Goal: Task Accomplishment & Management: Use online tool/utility

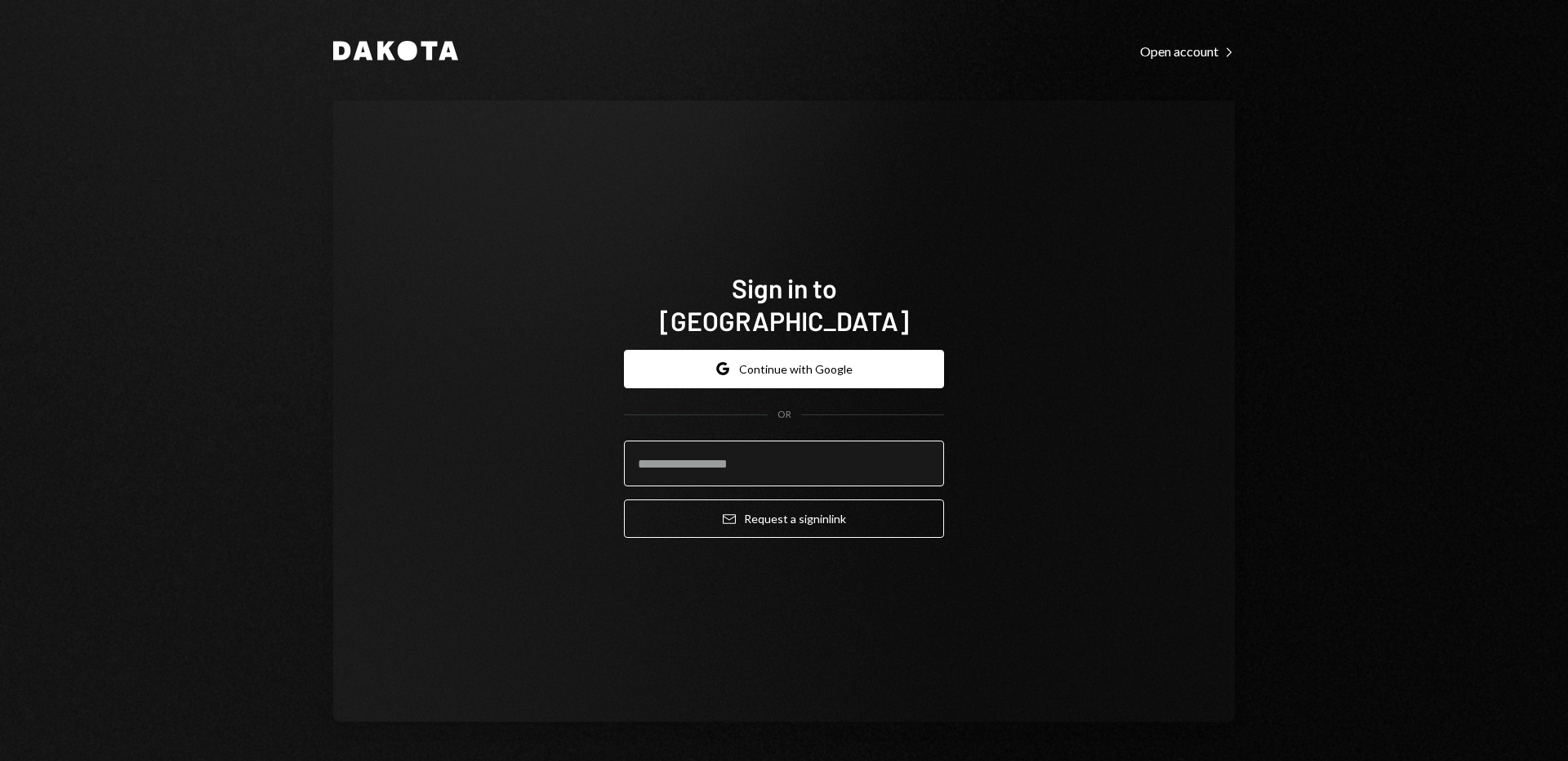
click at [764, 450] on input "email" at bounding box center [784, 463] width 320 height 46
type input "**********"
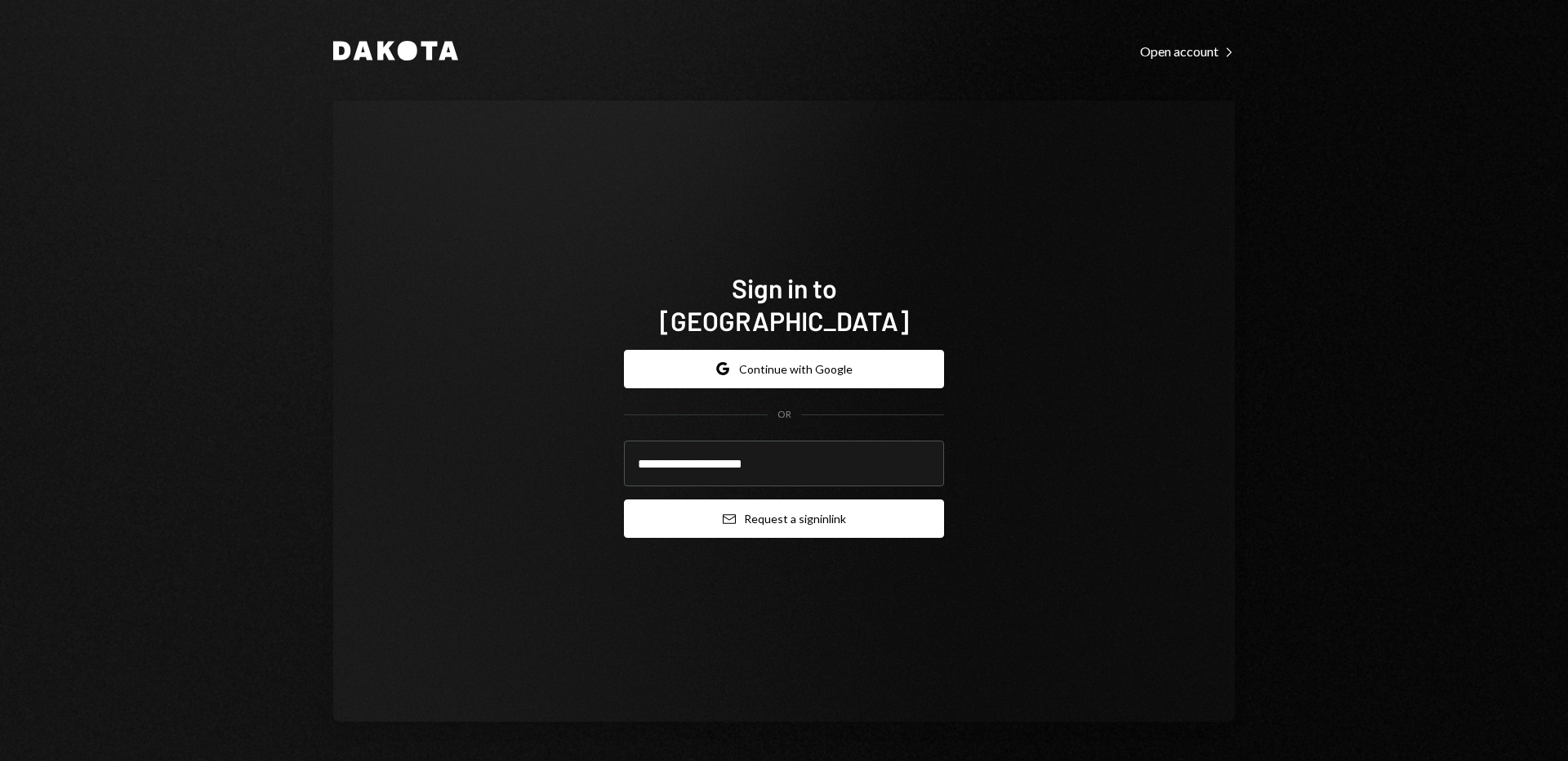
click at [750, 504] on button "Email Request a sign in link" at bounding box center [784, 518] width 320 height 38
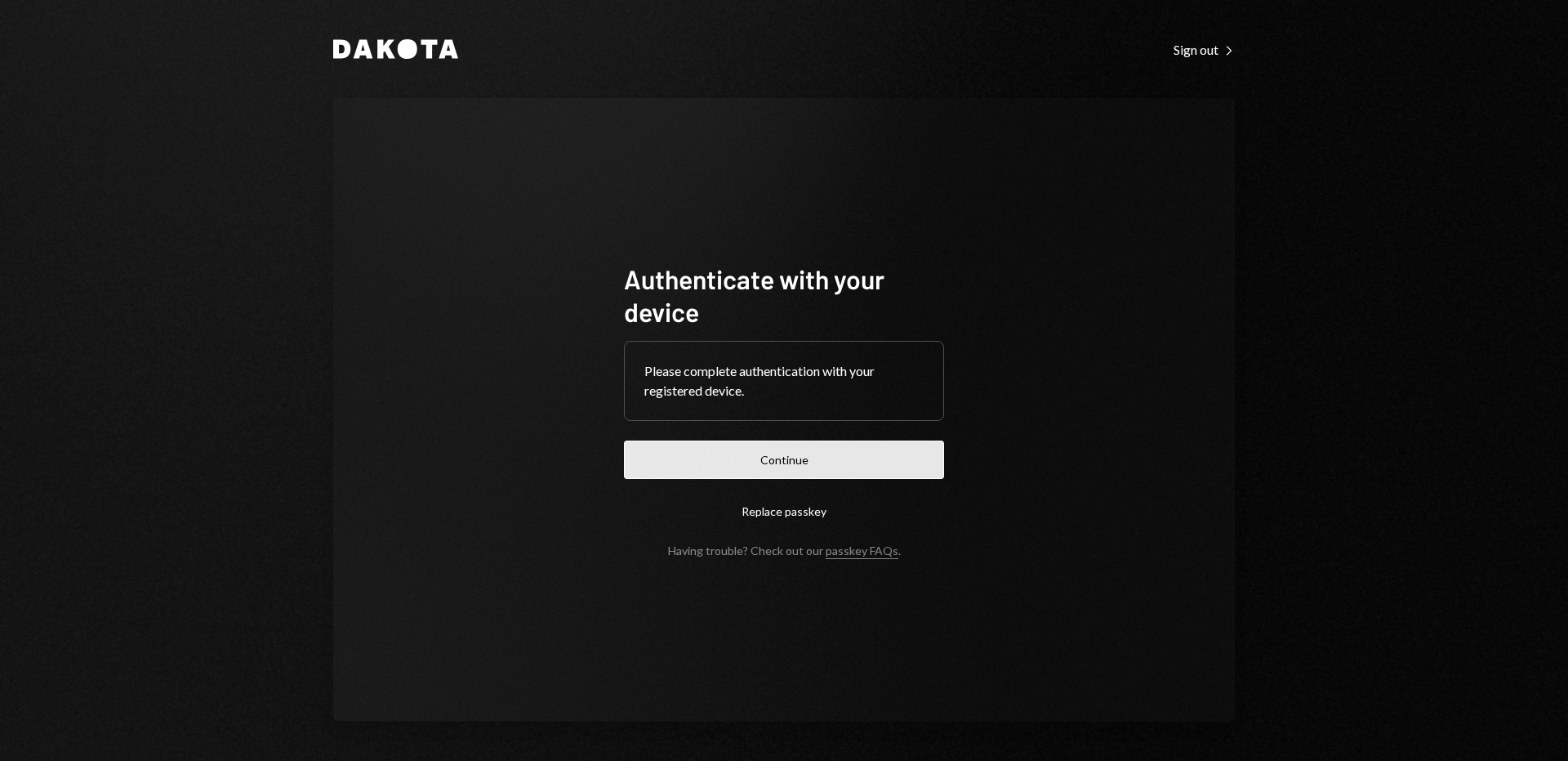
click at [687, 468] on button "Continue" at bounding box center [784, 459] width 320 height 38
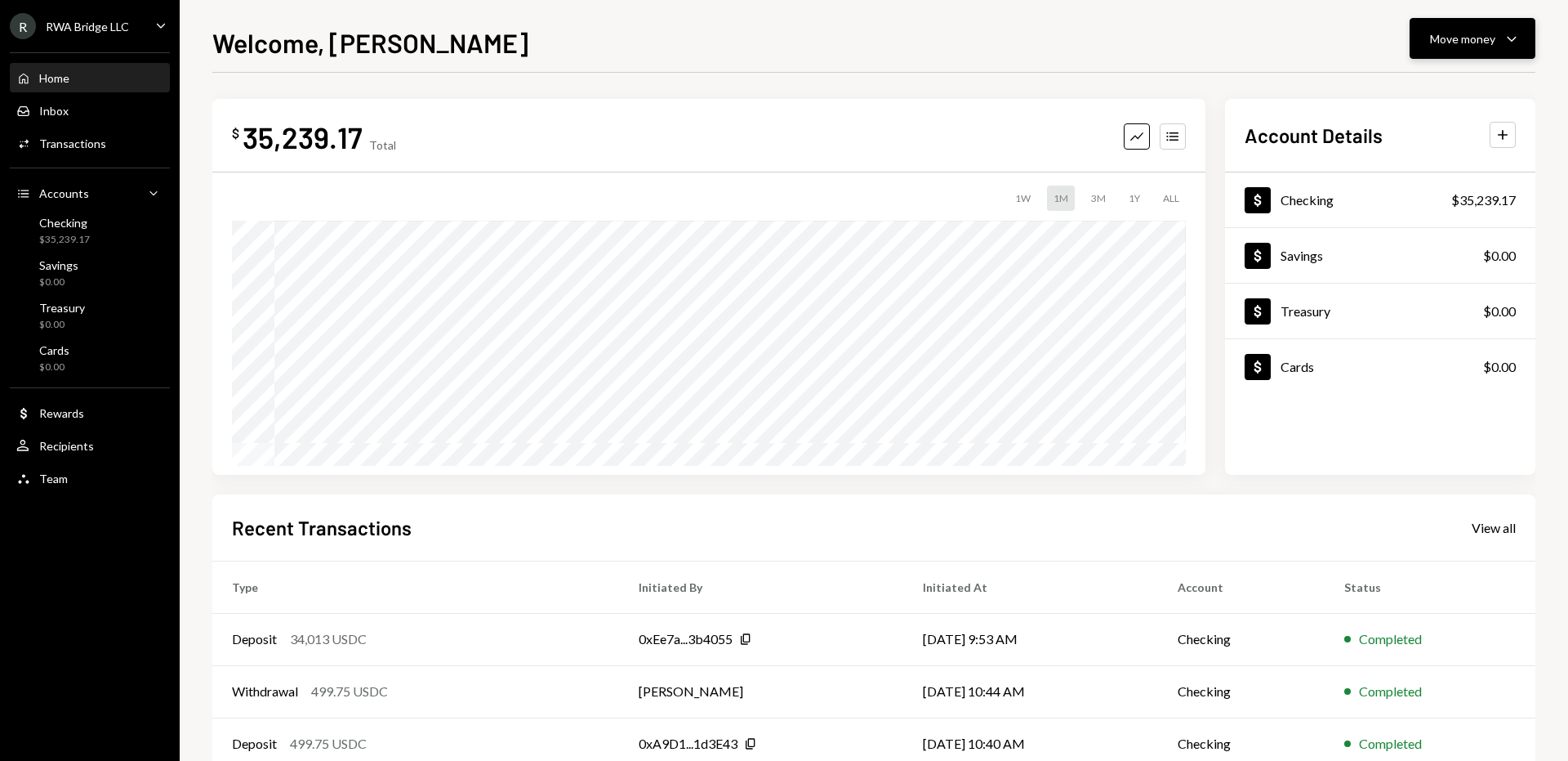
click at [1472, 48] on button "Move money Caret Down" at bounding box center [1471, 38] width 125 height 41
click at [1447, 78] on div "Withdraw Send" at bounding box center [1447, 88] width 164 height 36
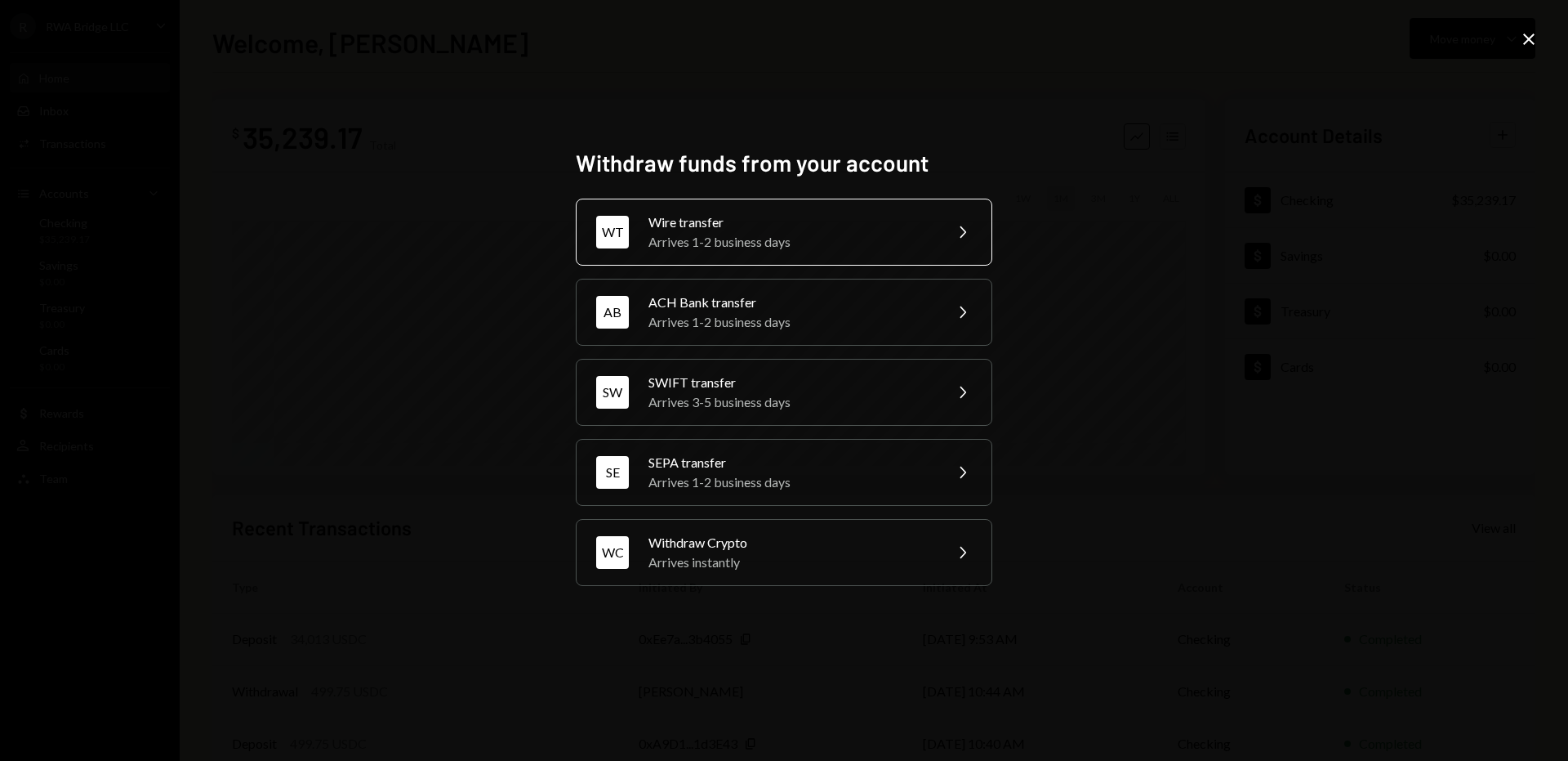
click at [828, 246] on div "Arrives 1-2 business days" at bounding box center [790, 241] width 284 height 19
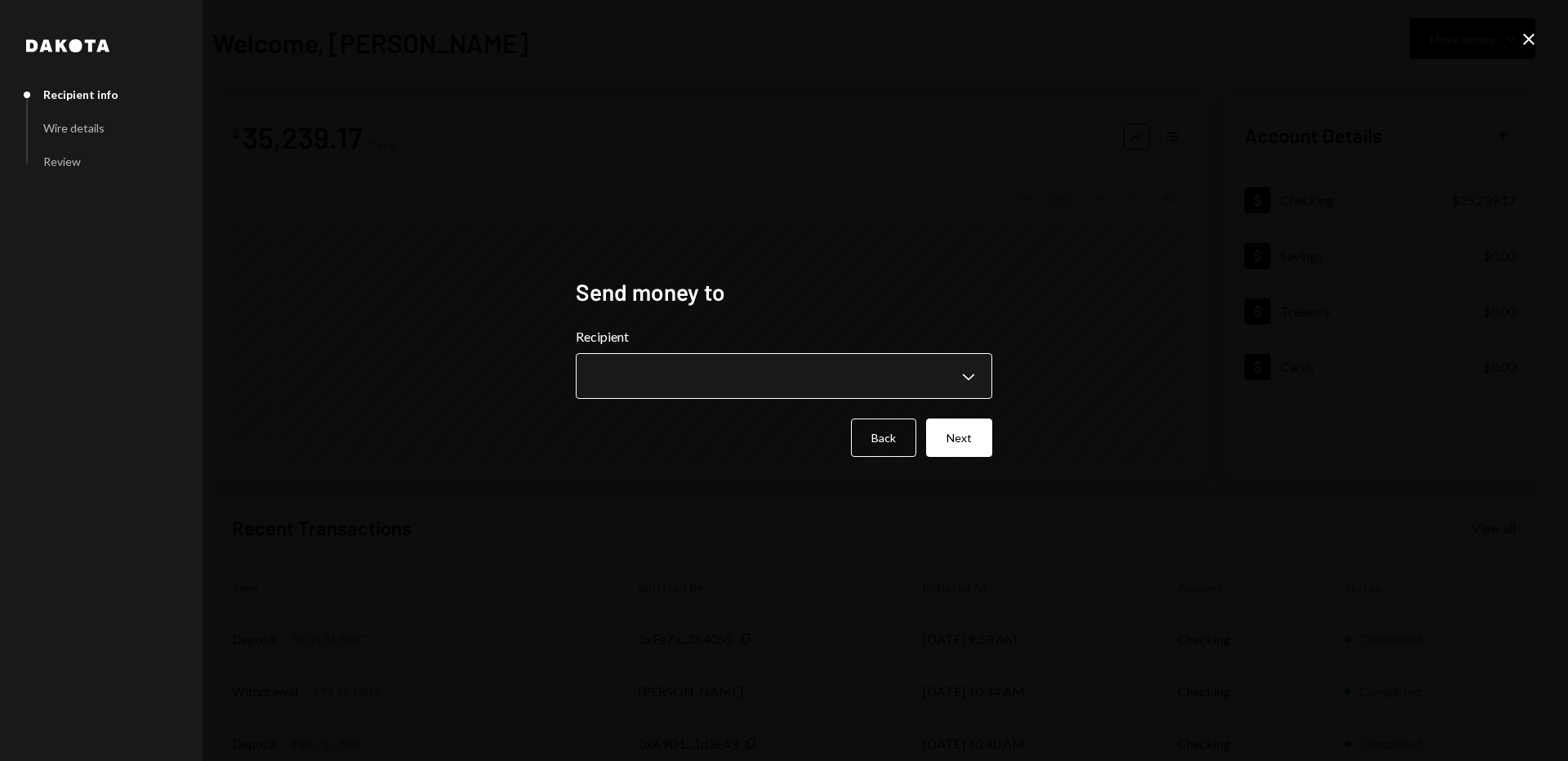
click at [703, 386] on body "**********" at bounding box center [784, 380] width 1568 height 761
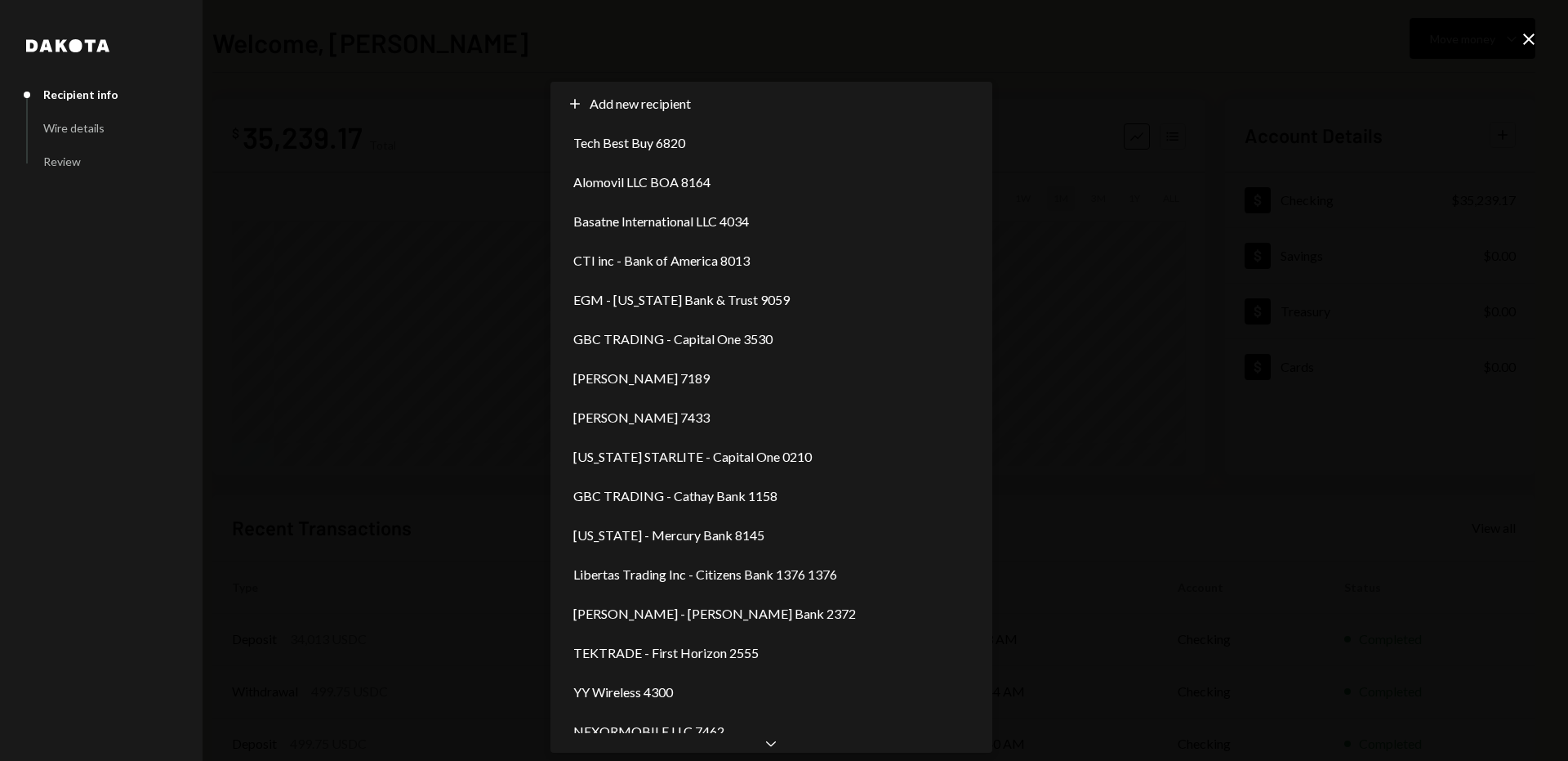
scroll to position [82, 0]
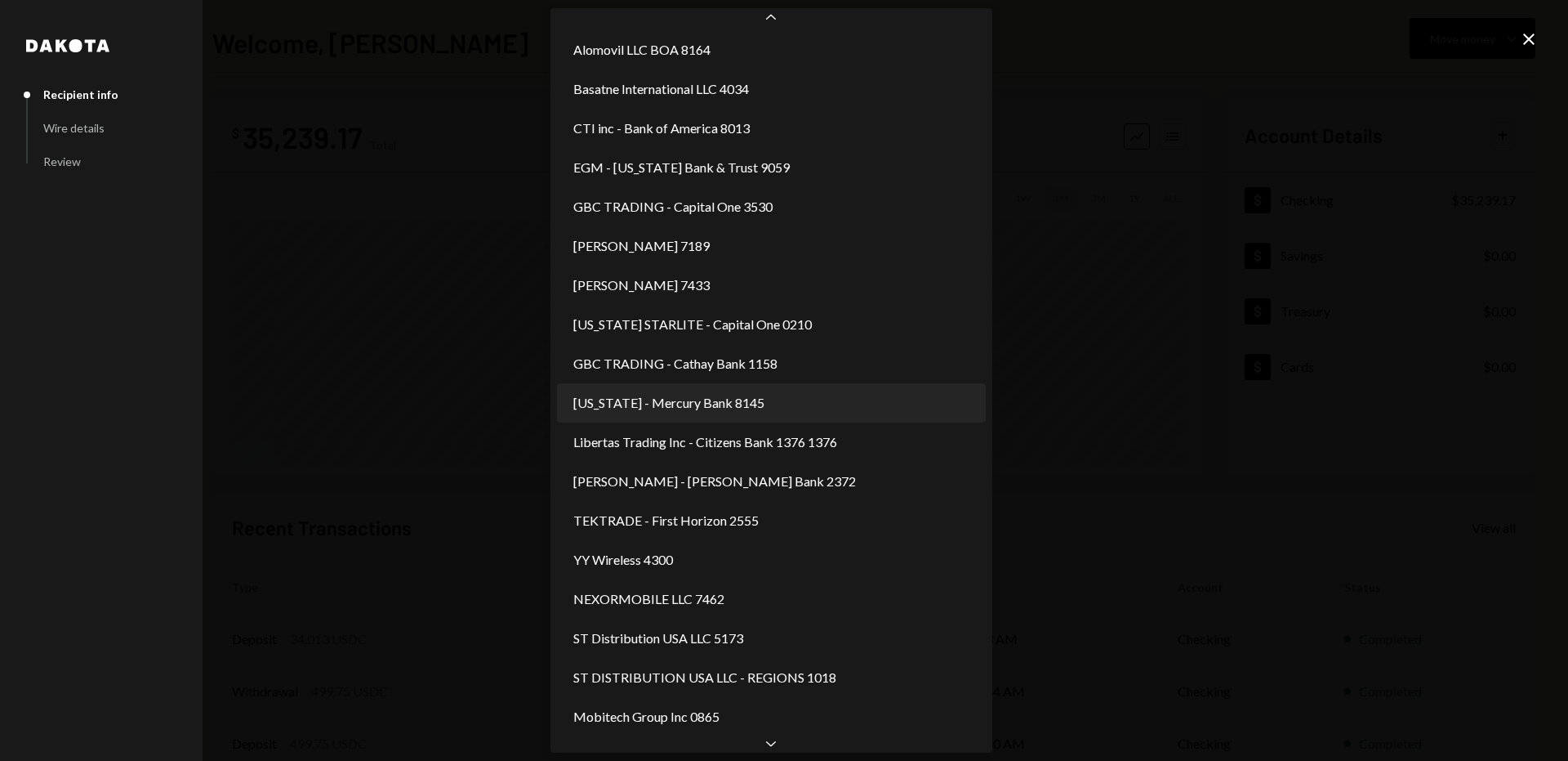
select select "**********"
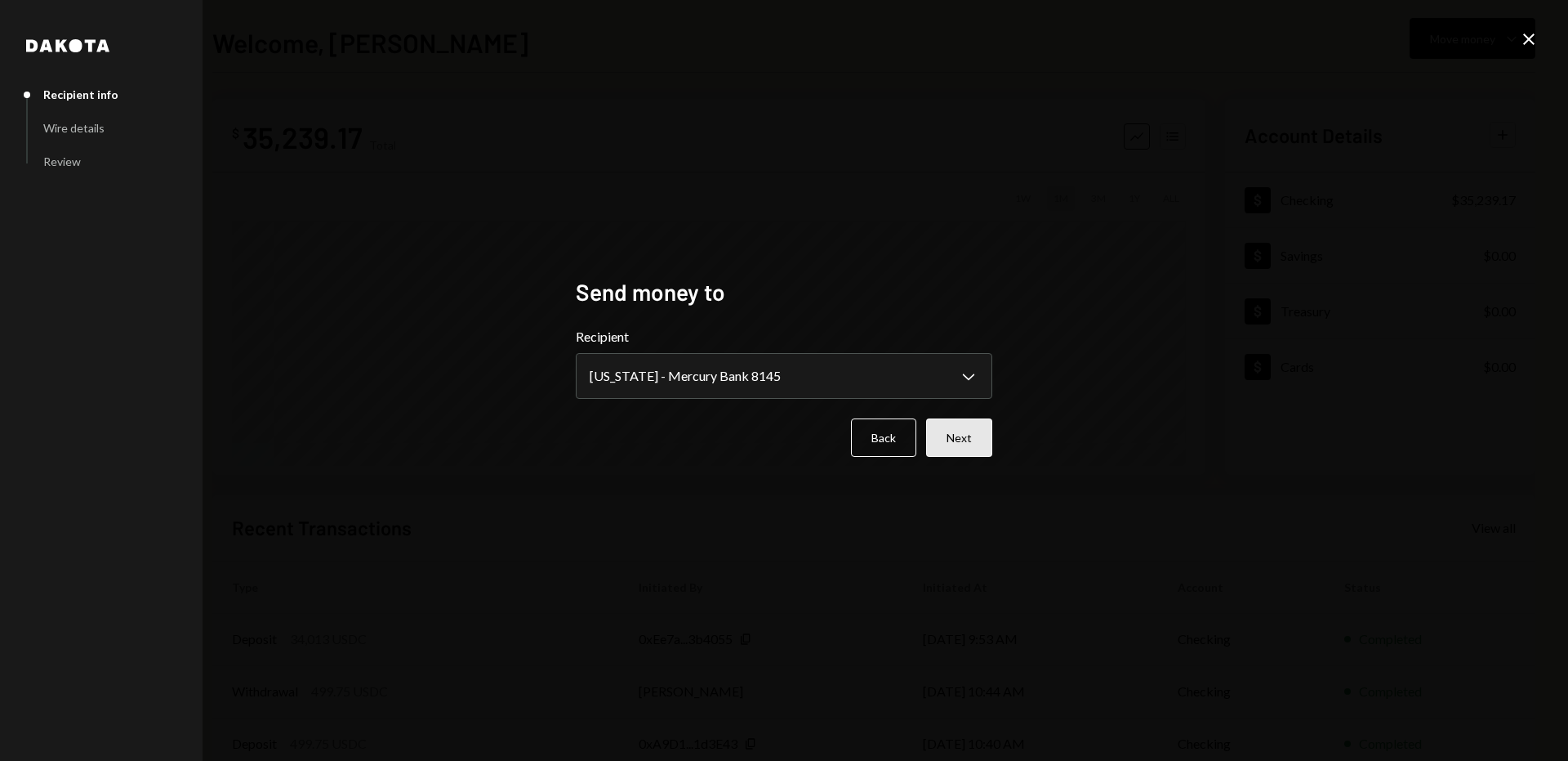
click at [961, 429] on button "Next" at bounding box center [959, 437] width 66 height 38
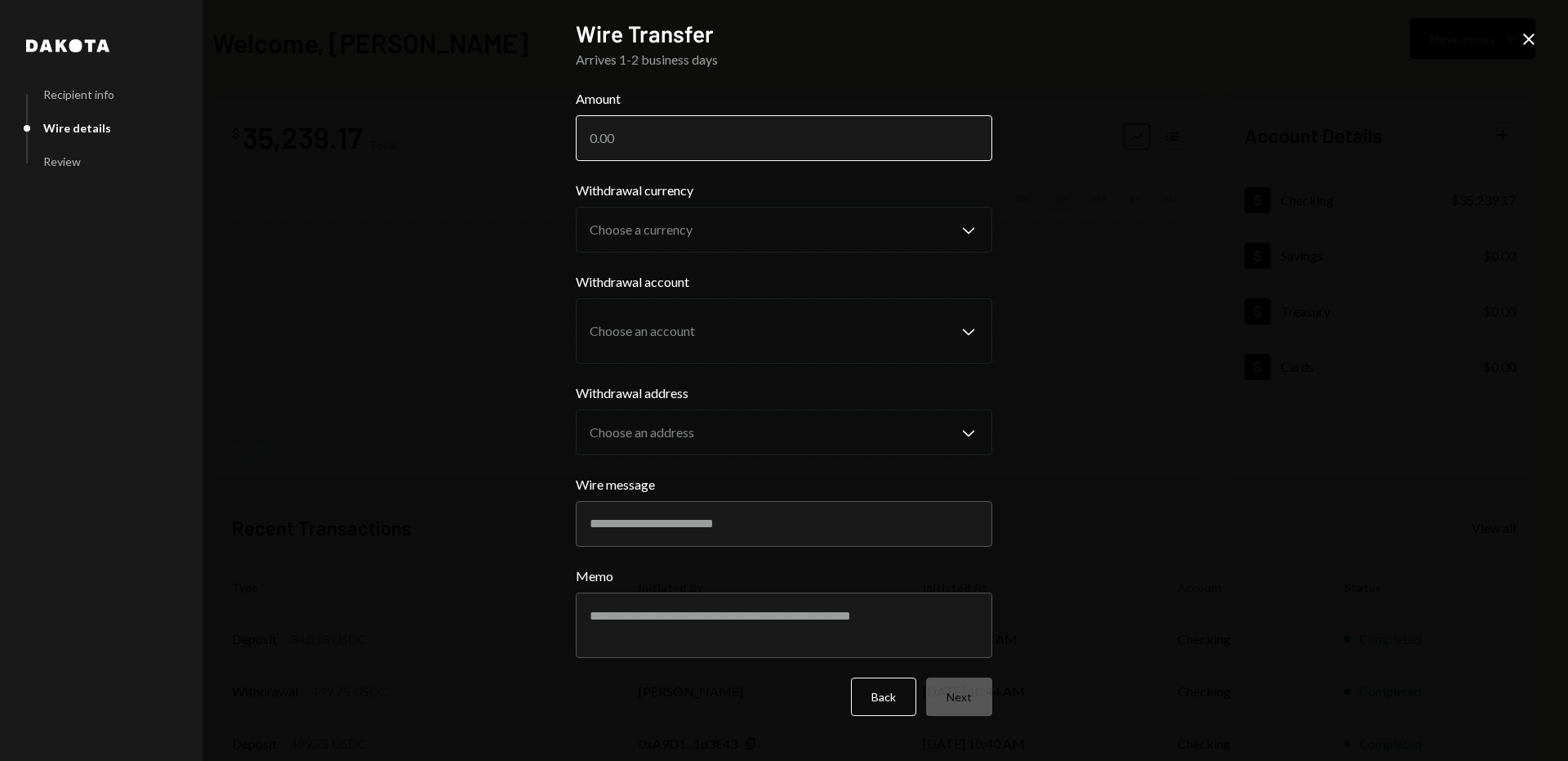
click at [658, 137] on input "Amount" at bounding box center [784, 138] width 416 height 46
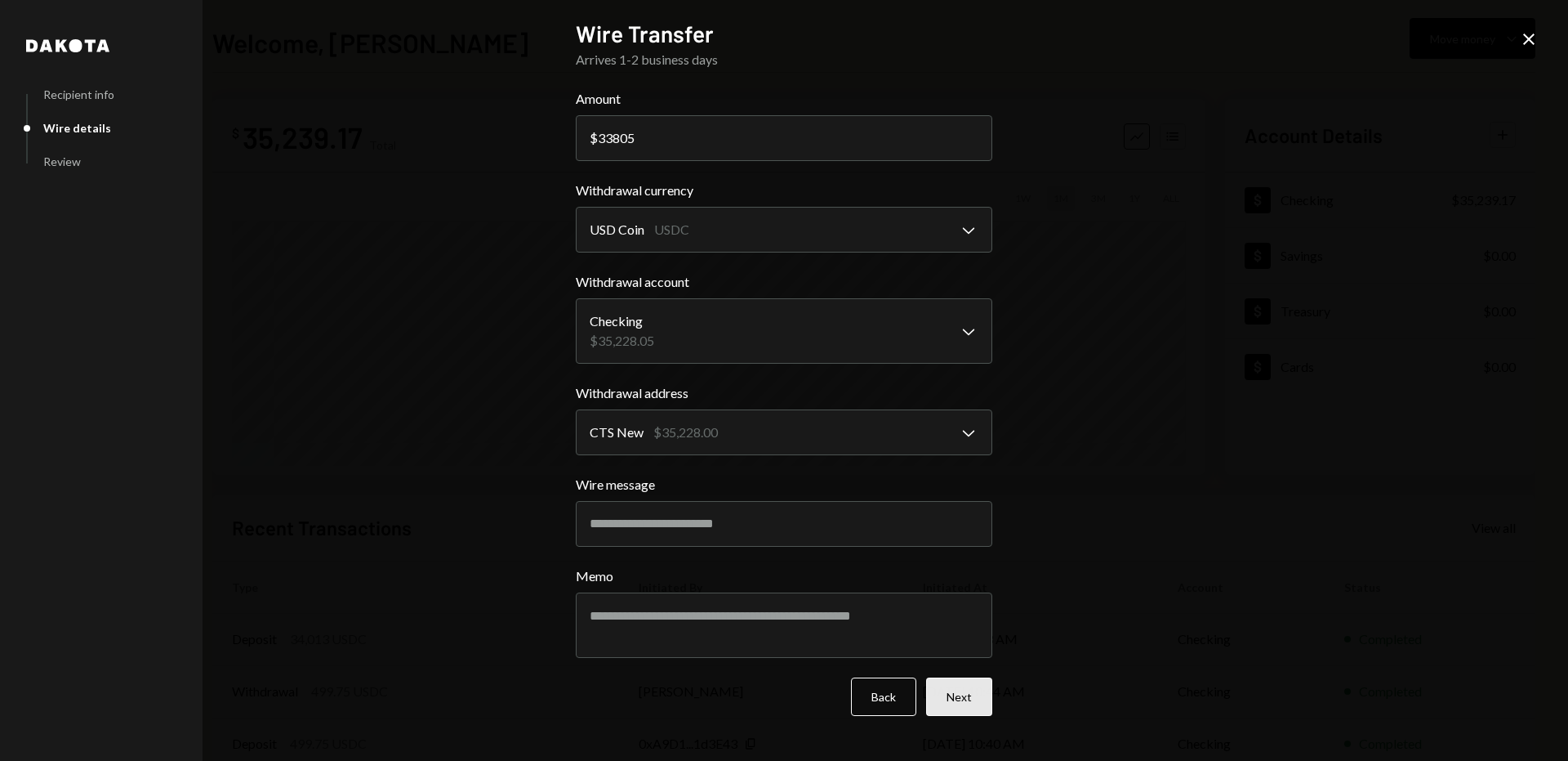
type input "33805"
click at [975, 684] on button "Next" at bounding box center [959, 697] width 66 height 38
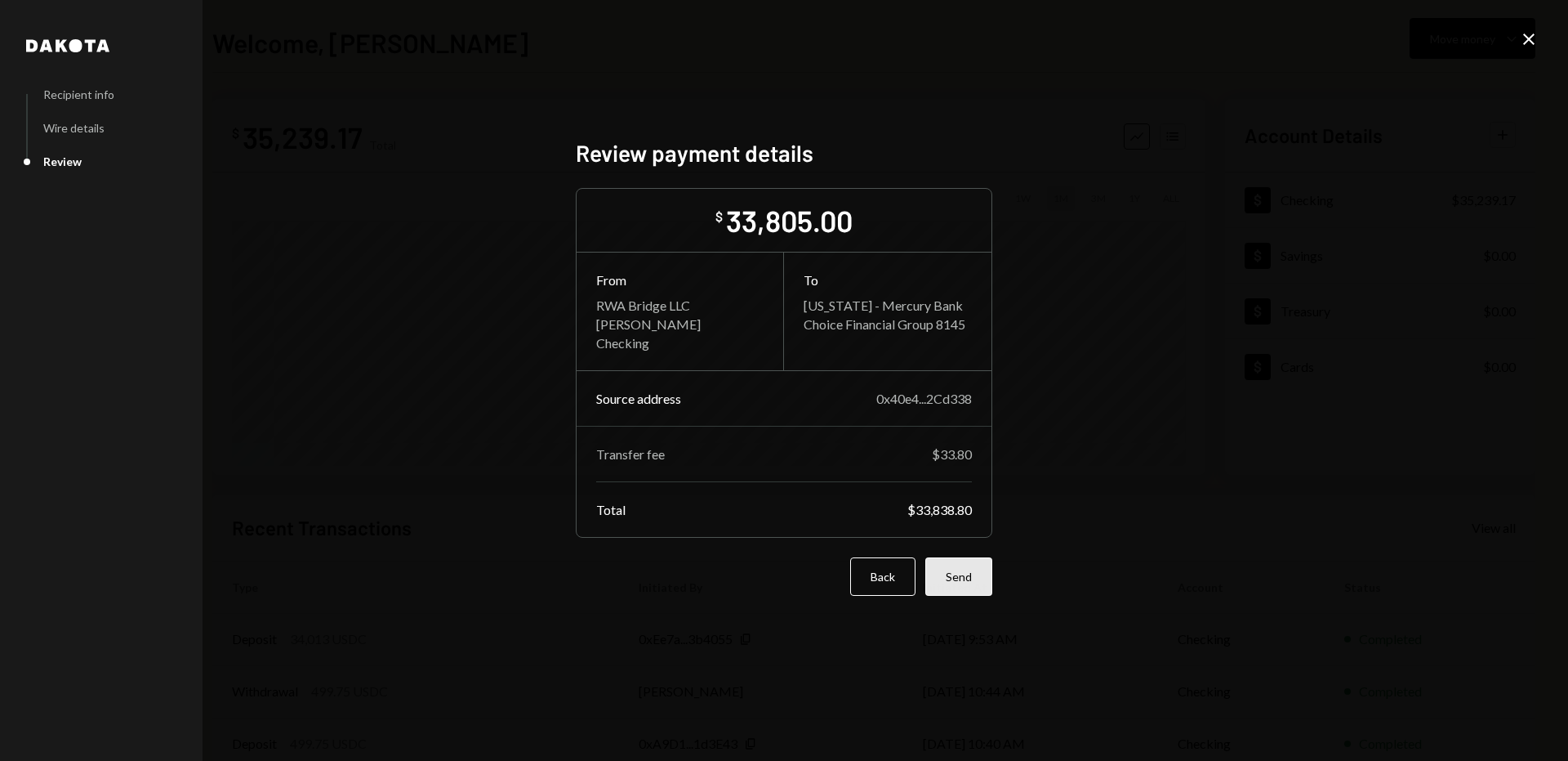
click at [978, 568] on button "Send" at bounding box center [959, 576] width 67 height 38
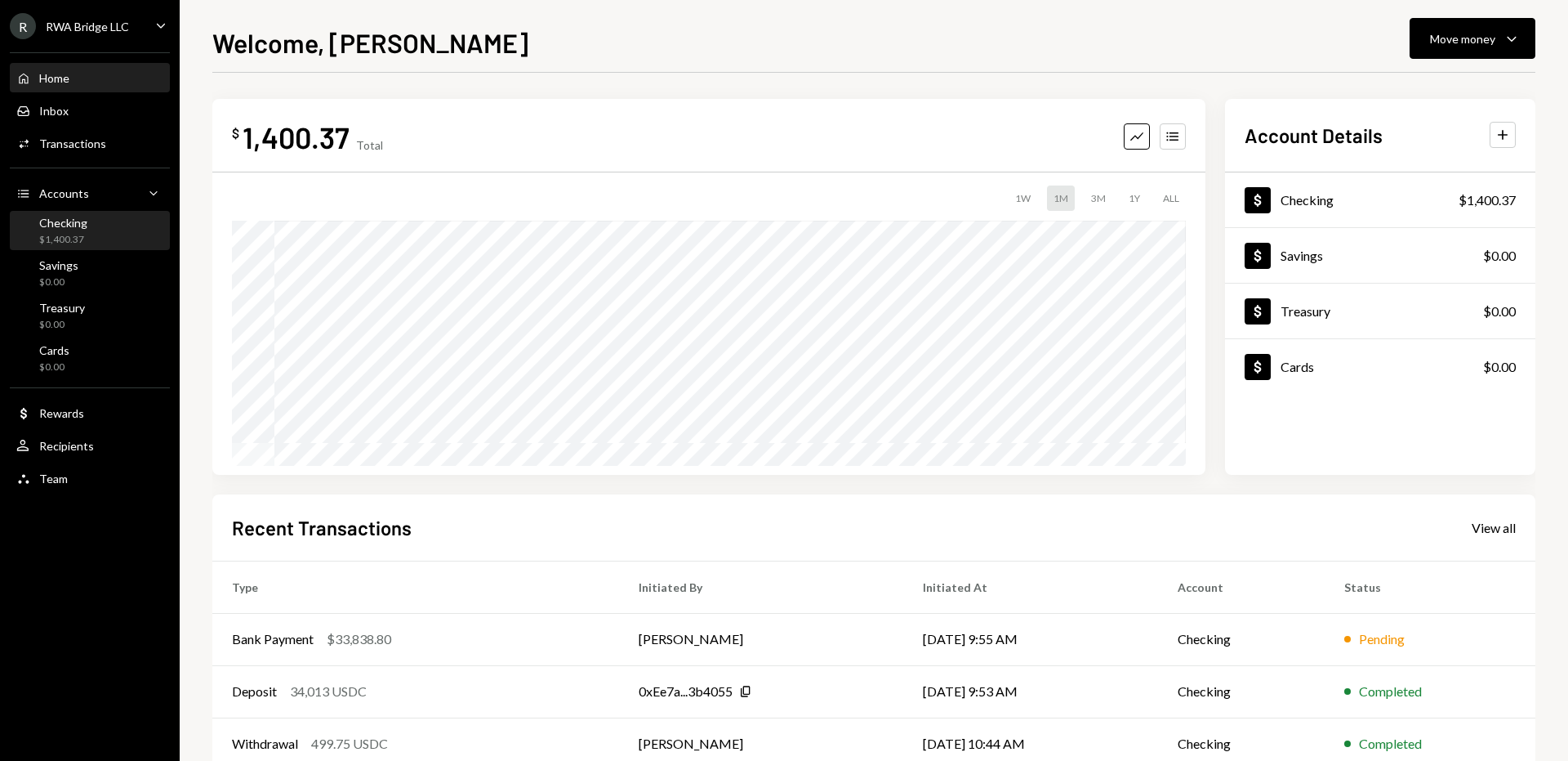
click at [132, 230] on div "Checking $1,400.37" at bounding box center [90, 231] width 147 height 31
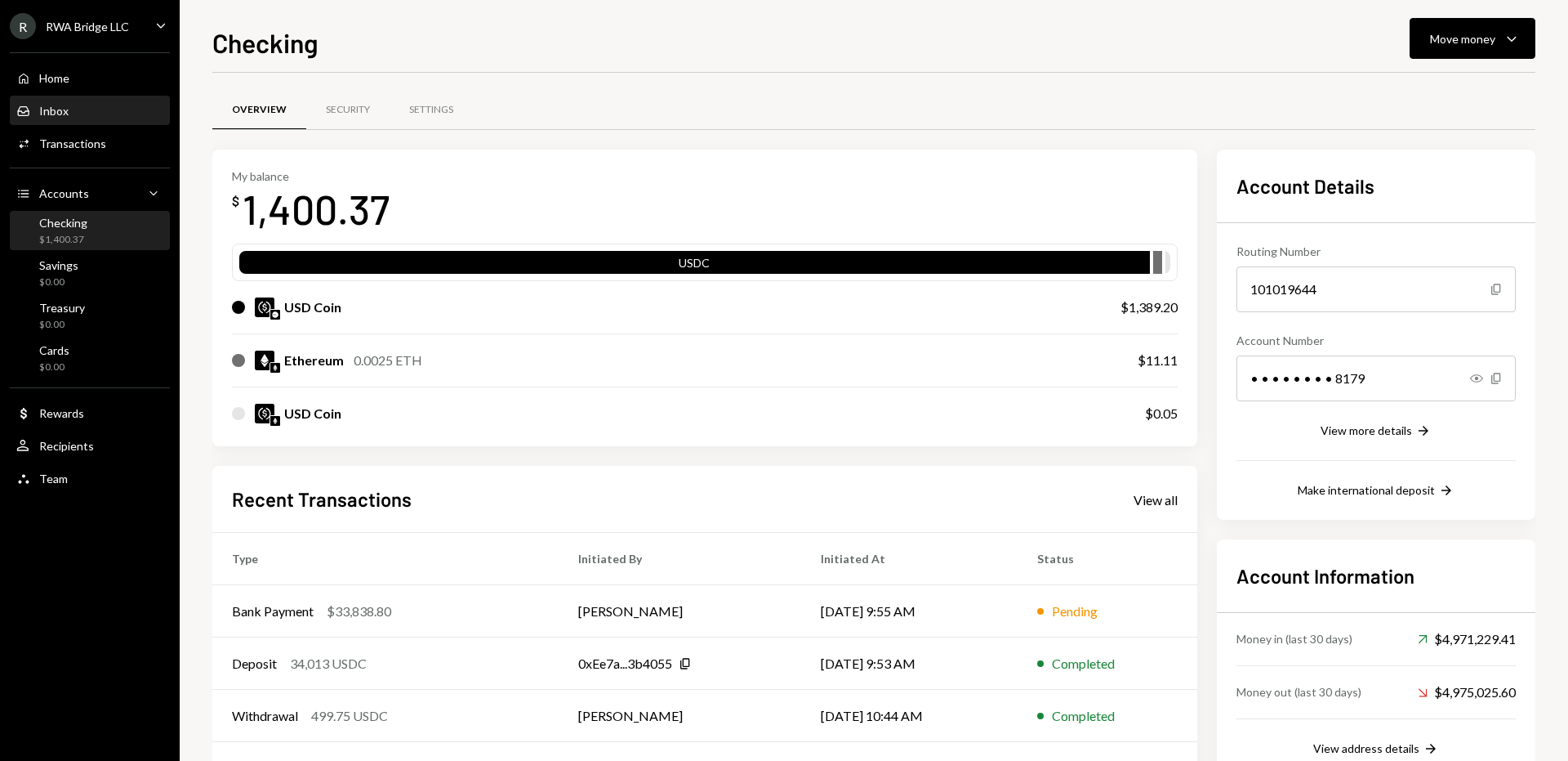
click at [85, 101] on div "Inbox Inbox" at bounding box center [90, 111] width 147 height 28
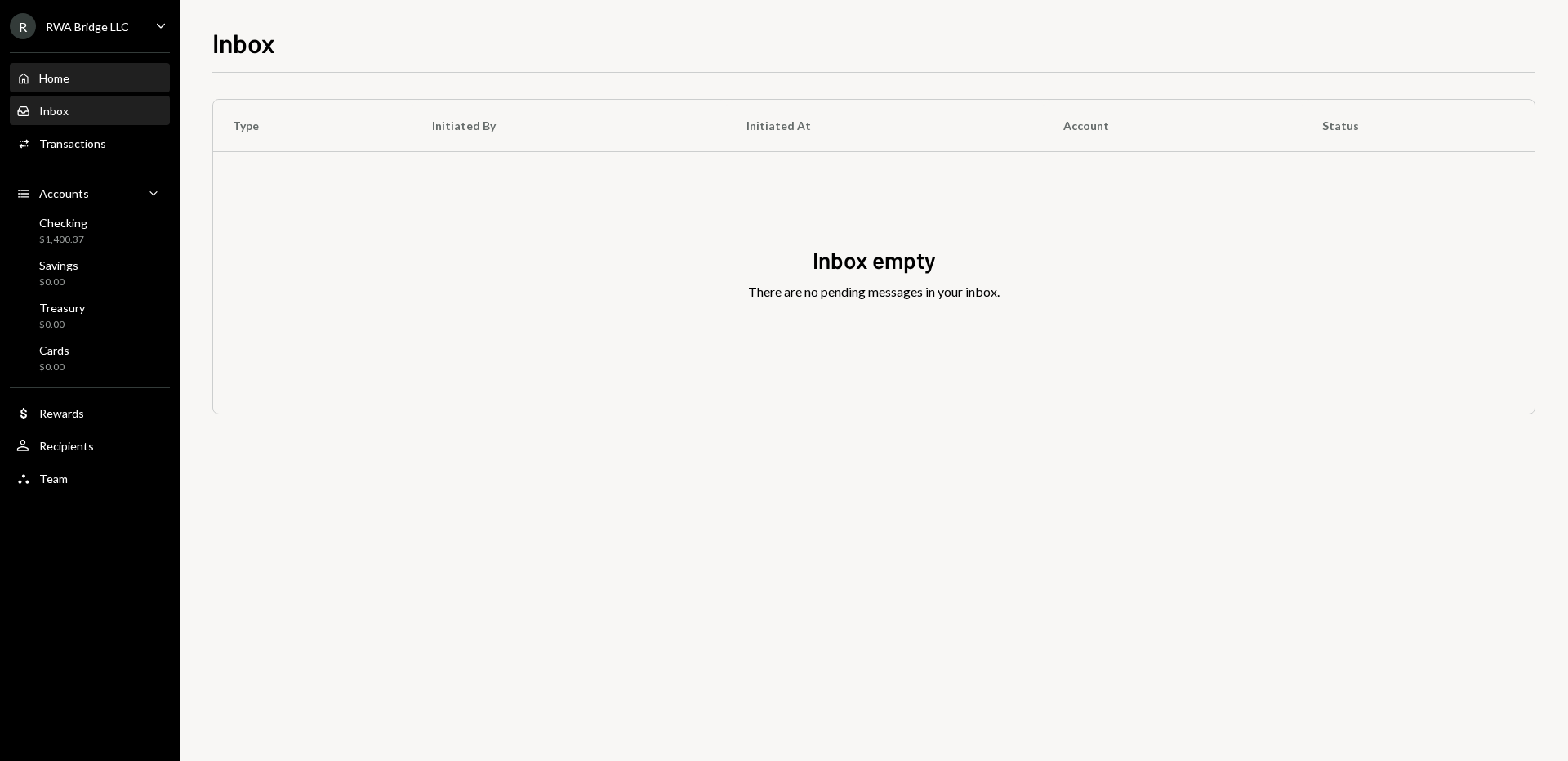
click at [86, 74] on div "Home Home" at bounding box center [90, 78] width 147 height 14
